Goal: Find specific page/section: Find specific page/section

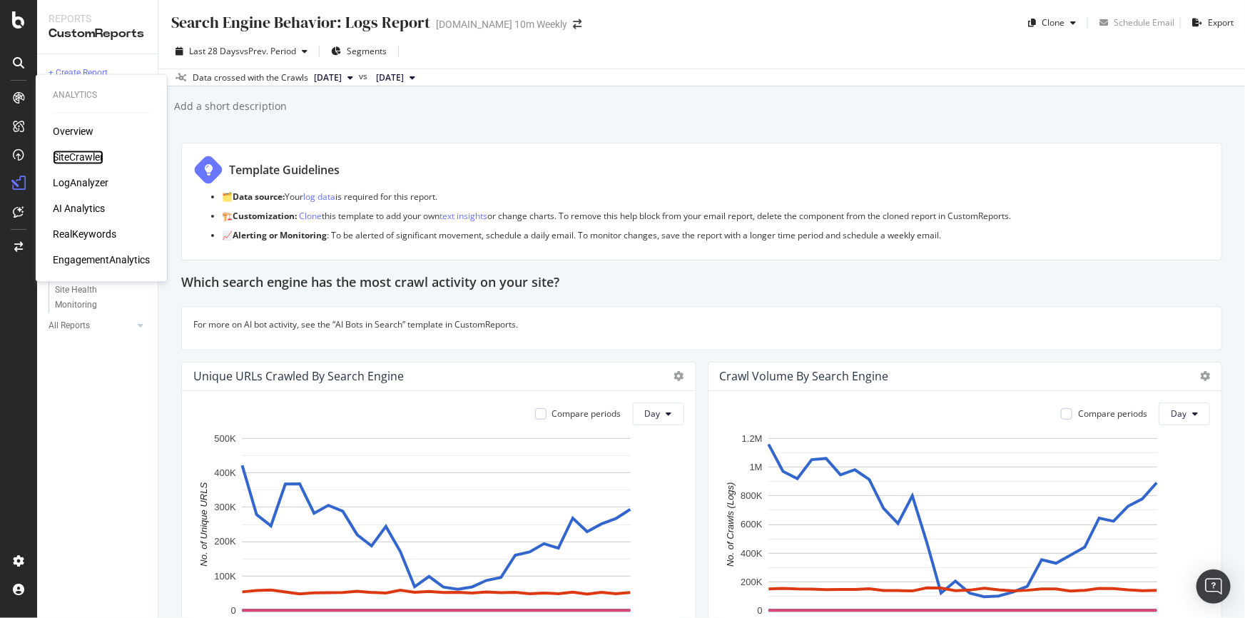
click at [72, 158] on div "SiteCrawler" at bounding box center [78, 158] width 51 height 14
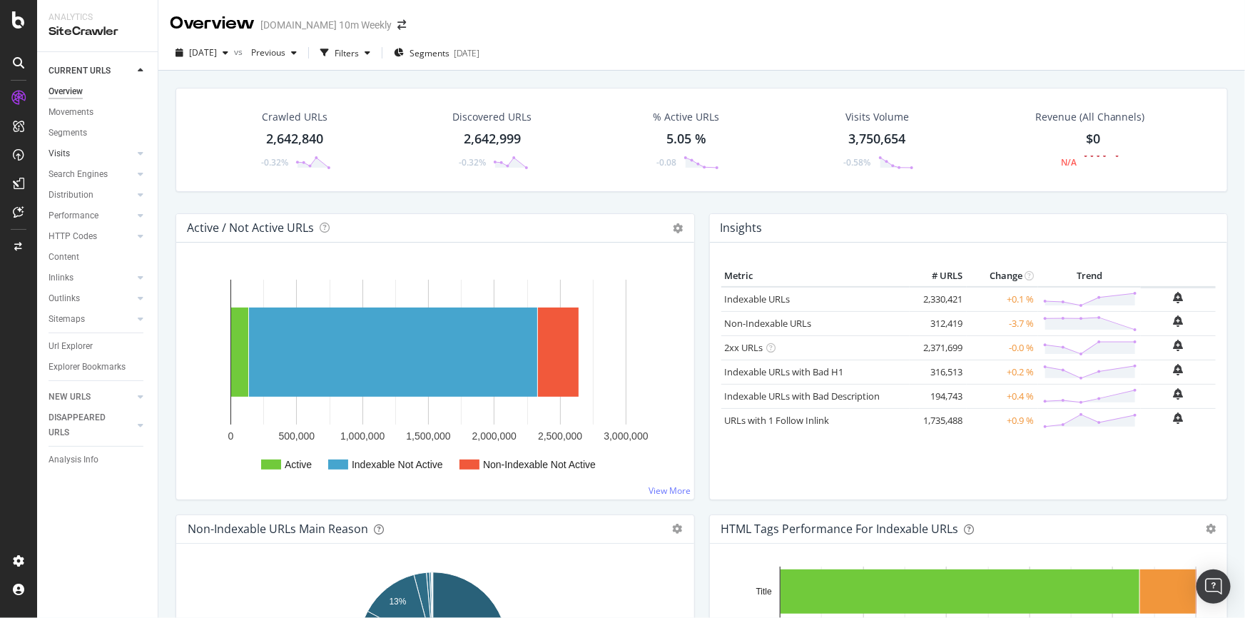
click at [115, 153] on link "Visits" at bounding box center [91, 153] width 85 height 15
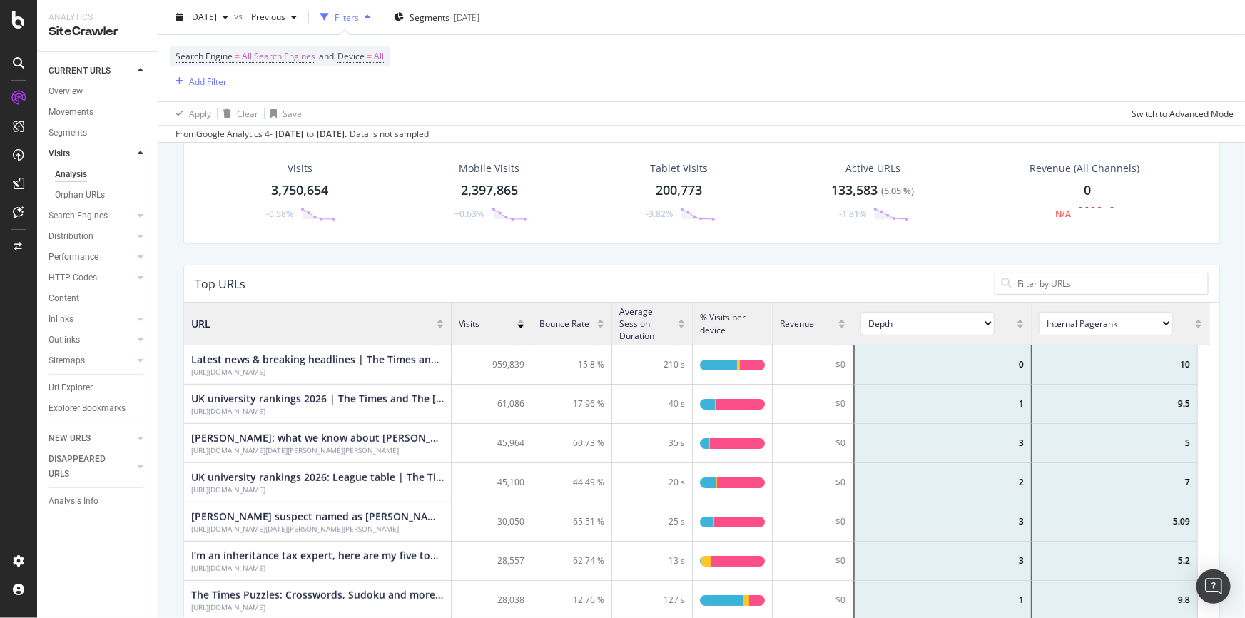
scroll to position [194, 0]
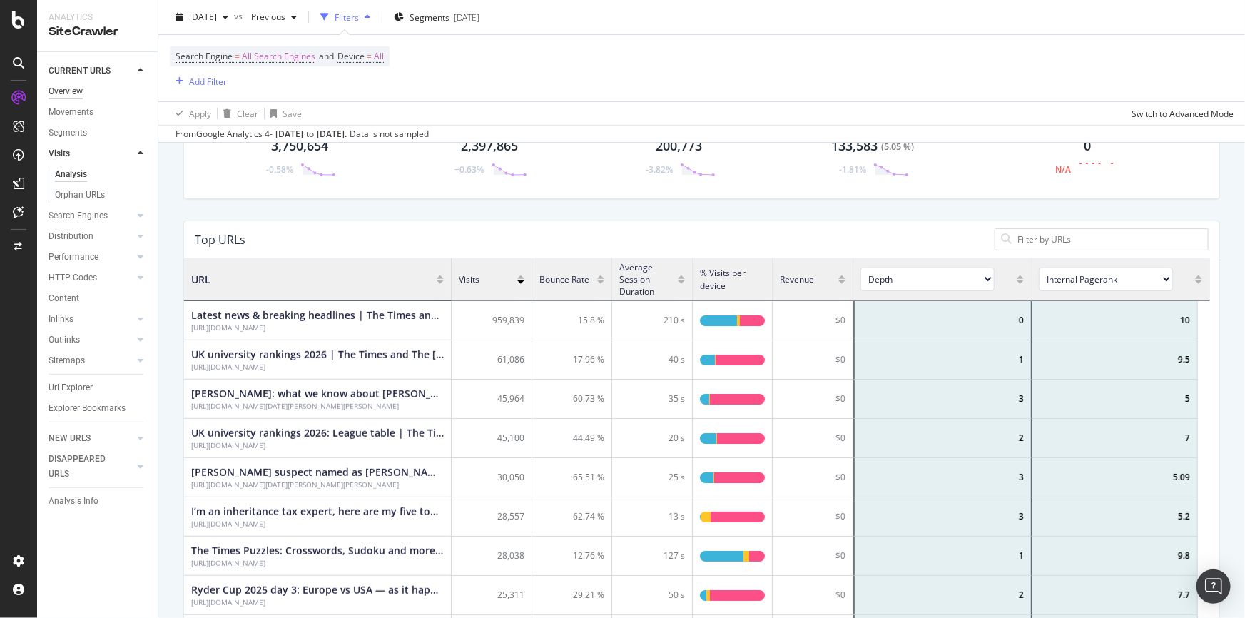
click at [77, 88] on div "Overview" at bounding box center [66, 91] width 34 height 15
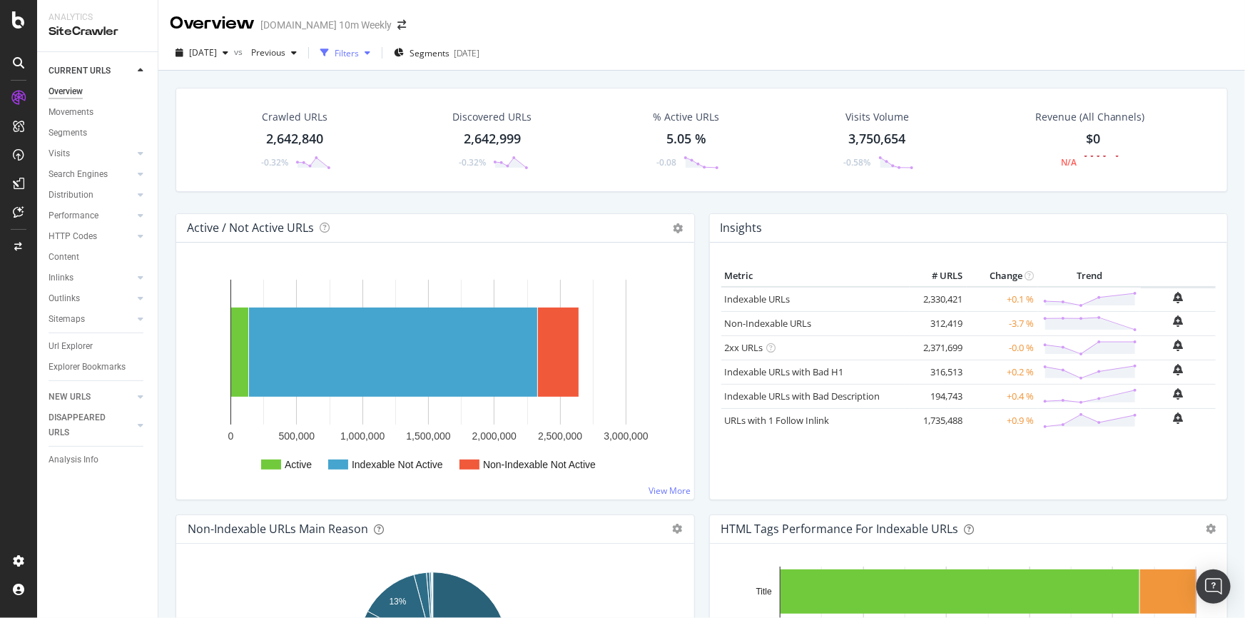
click at [376, 54] on div "button" at bounding box center [367, 53] width 17 height 9
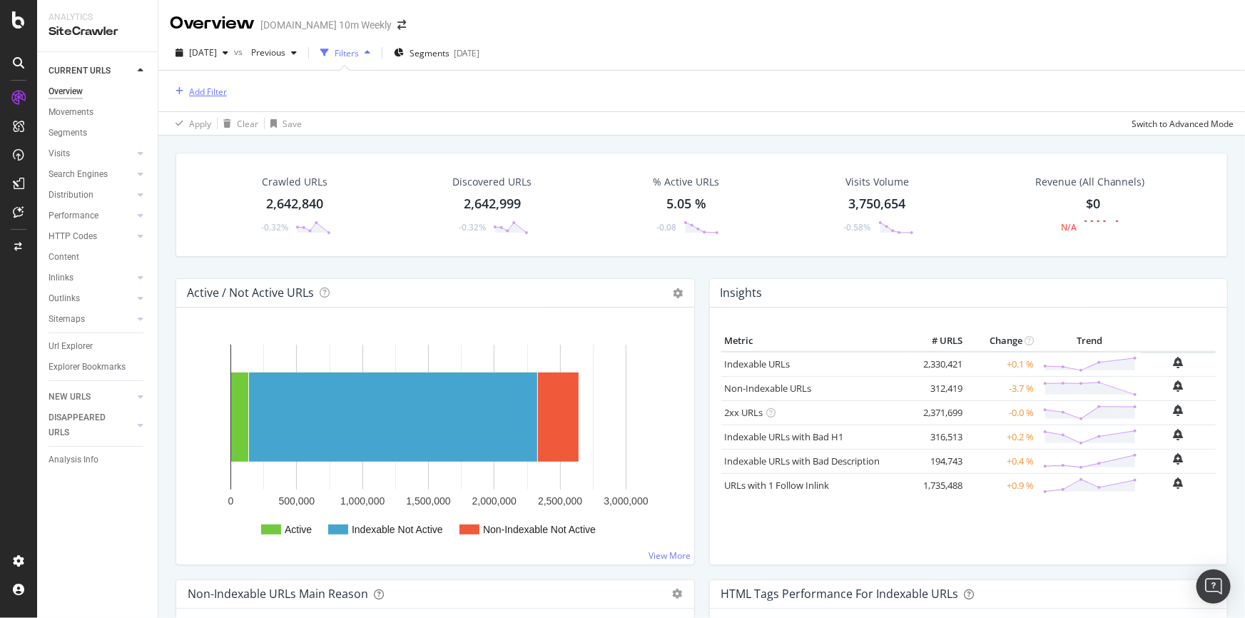
click at [210, 87] on div "Add Filter" at bounding box center [208, 92] width 38 height 12
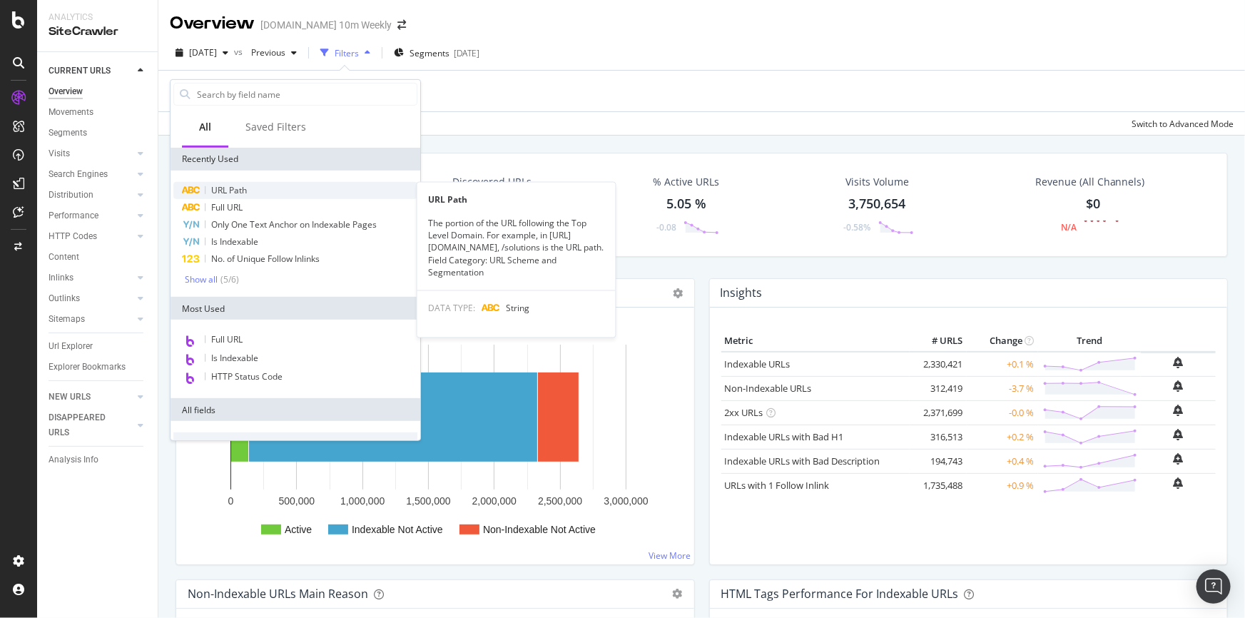
click at [238, 190] on span "URL Path" at bounding box center [229, 190] width 36 height 12
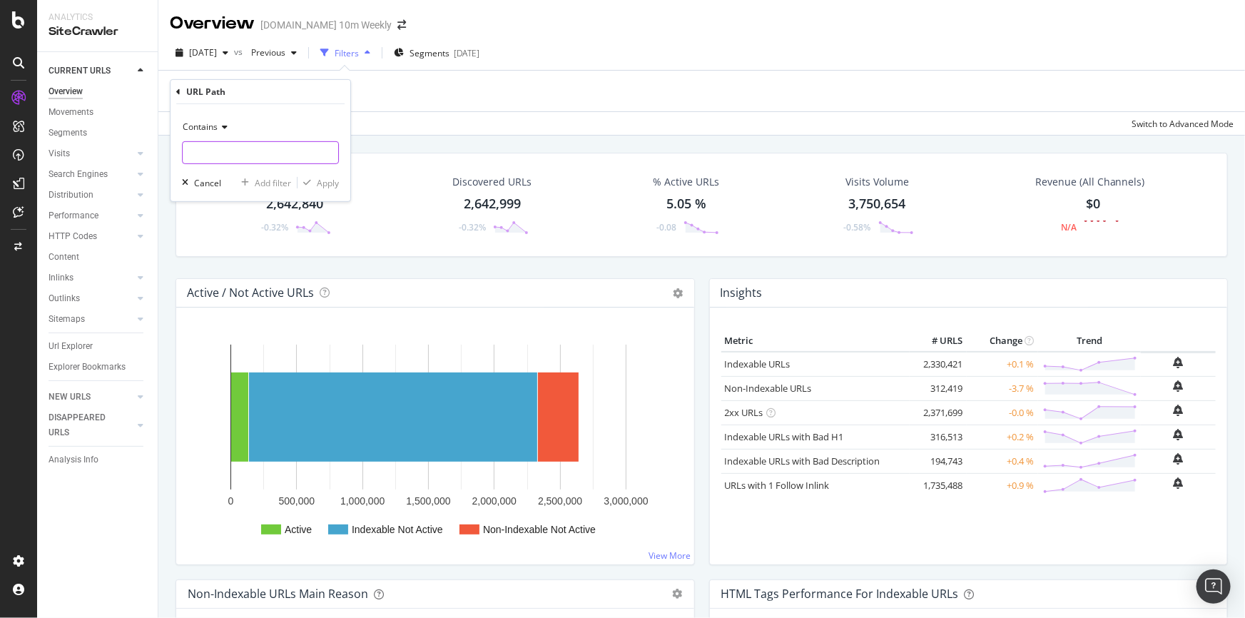
click at [238, 141] on input "text" at bounding box center [261, 152] width 156 height 23
paste input "[URL][DOMAIN_NAME]"
type input "[URL][DOMAIN_NAME]"
click at [325, 179] on div "Apply" at bounding box center [328, 182] width 22 height 12
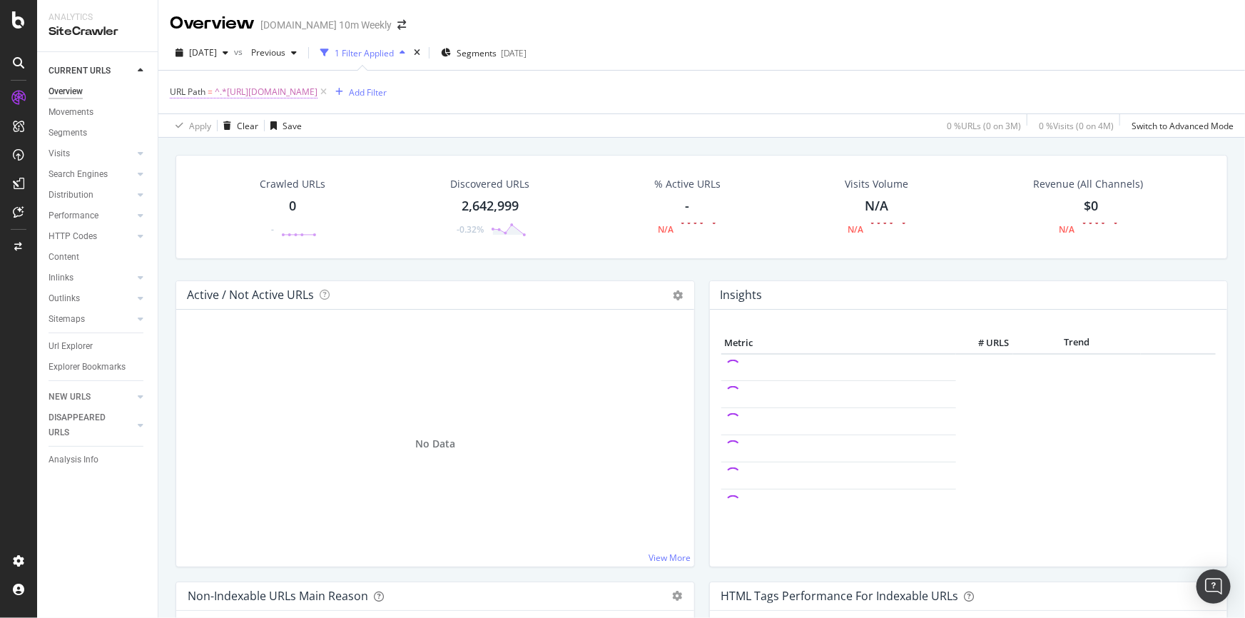
click at [317, 95] on span "^.*[URL][DOMAIN_NAME]" at bounding box center [266, 92] width 103 height 20
click at [242, 148] on input "[URL][DOMAIN_NAME]" at bounding box center [250, 151] width 135 height 23
click at [292, 154] on input "[URL][DOMAIN_NAME]" at bounding box center [250, 151] width 135 height 23
drag, startPoint x: 295, startPoint y: 150, endPoint x: 88, endPoint y: 133, distance: 206.8
click at [88, 133] on body "Analytics SiteCrawler CURRENT URLS Overview Movements Segments Visits Analysis …" at bounding box center [622, 309] width 1245 height 618
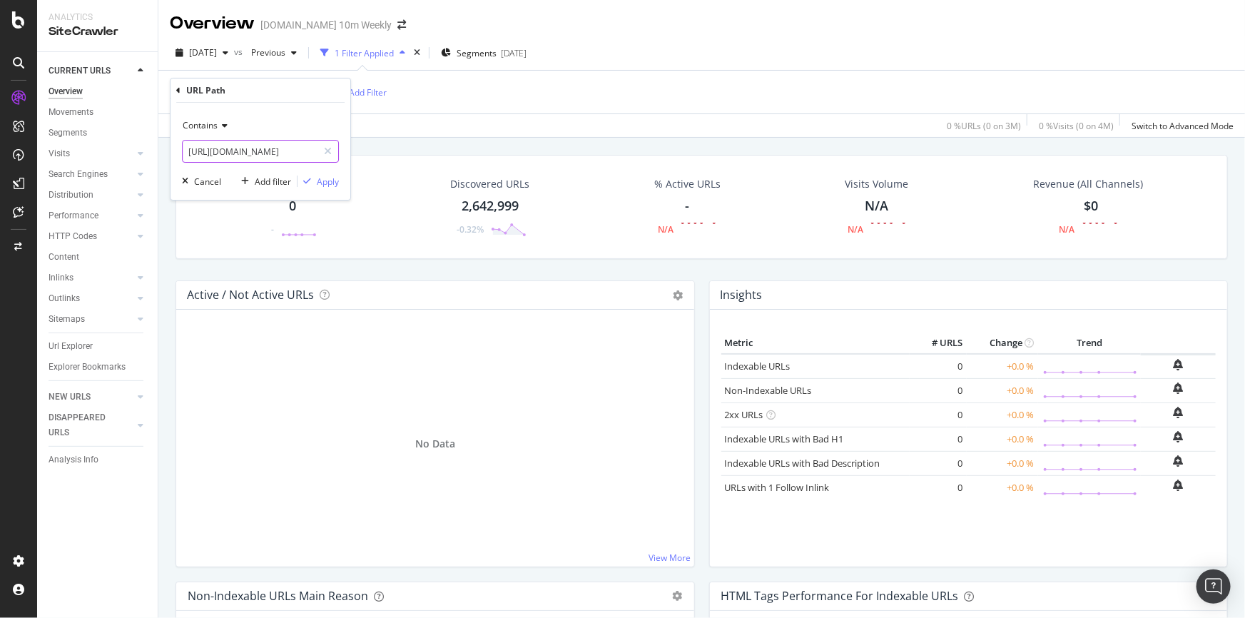
click at [258, 151] on input "[URL][DOMAIN_NAME]" at bounding box center [250, 151] width 135 height 23
click at [294, 153] on input "[URL][DOMAIN_NAME]" at bounding box center [250, 151] width 135 height 23
drag, startPoint x: 292, startPoint y: 149, endPoint x: 172, endPoint y: 146, distance: 120.6
click at [172, 146] on div "Contains [URL][DOMAIN_NAME] Cancel Add filter Apply" at bounding box center [260, 151] width 180 height 97
type input "/travel/advice/best"
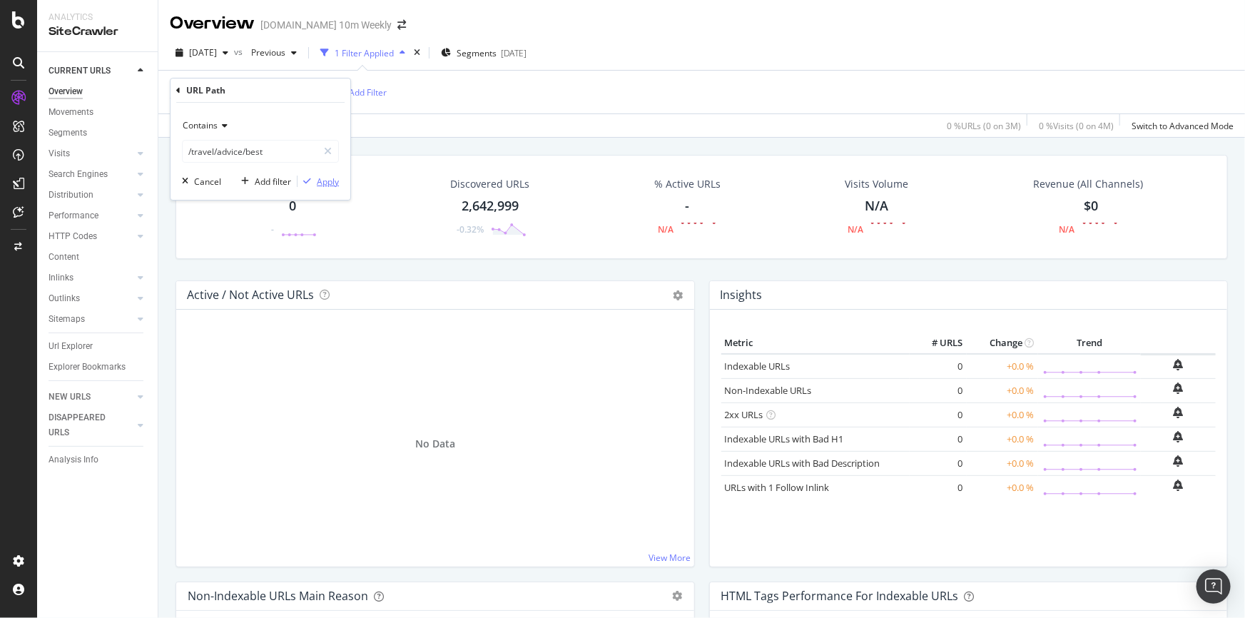
click at [322, 181] on div "Apply" at bounding box center [328, 181] width 22 height 12
